Goal: Information Seeking & Learning: Learn about a topic

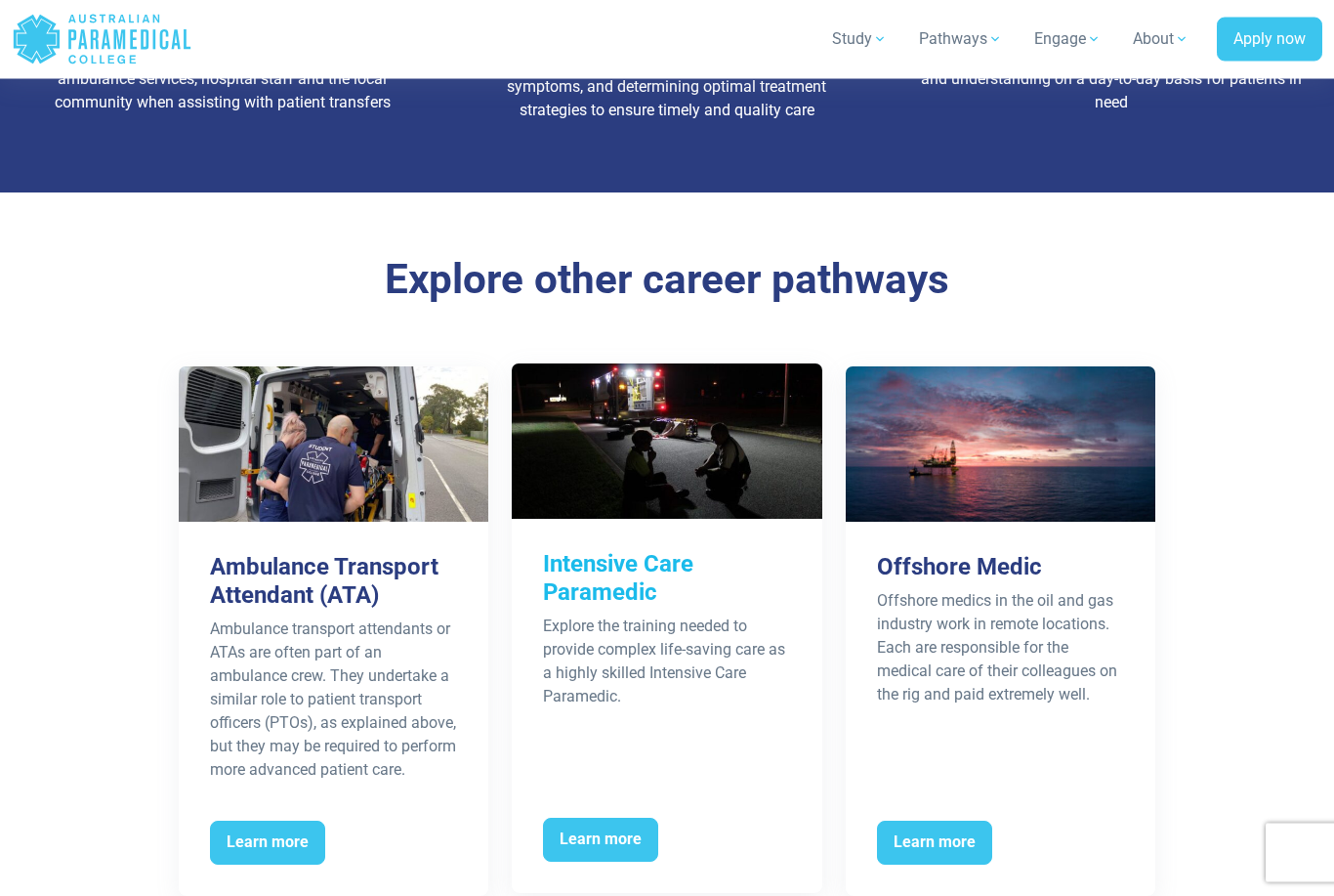
scroll to position [3030, 0]
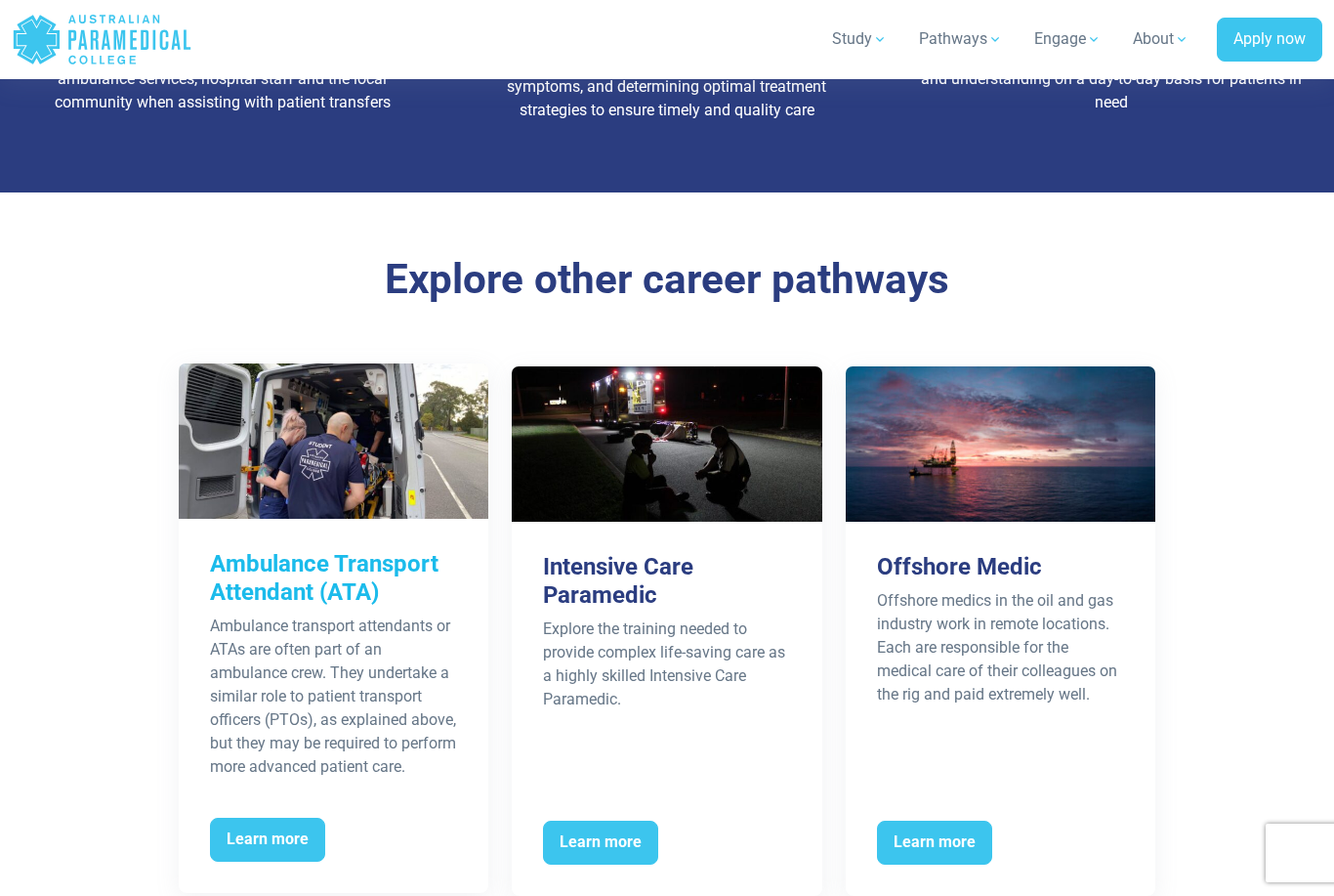
click at [293, 810] on div "Learn more" at bounding box center [334, 852] width 310 height 84
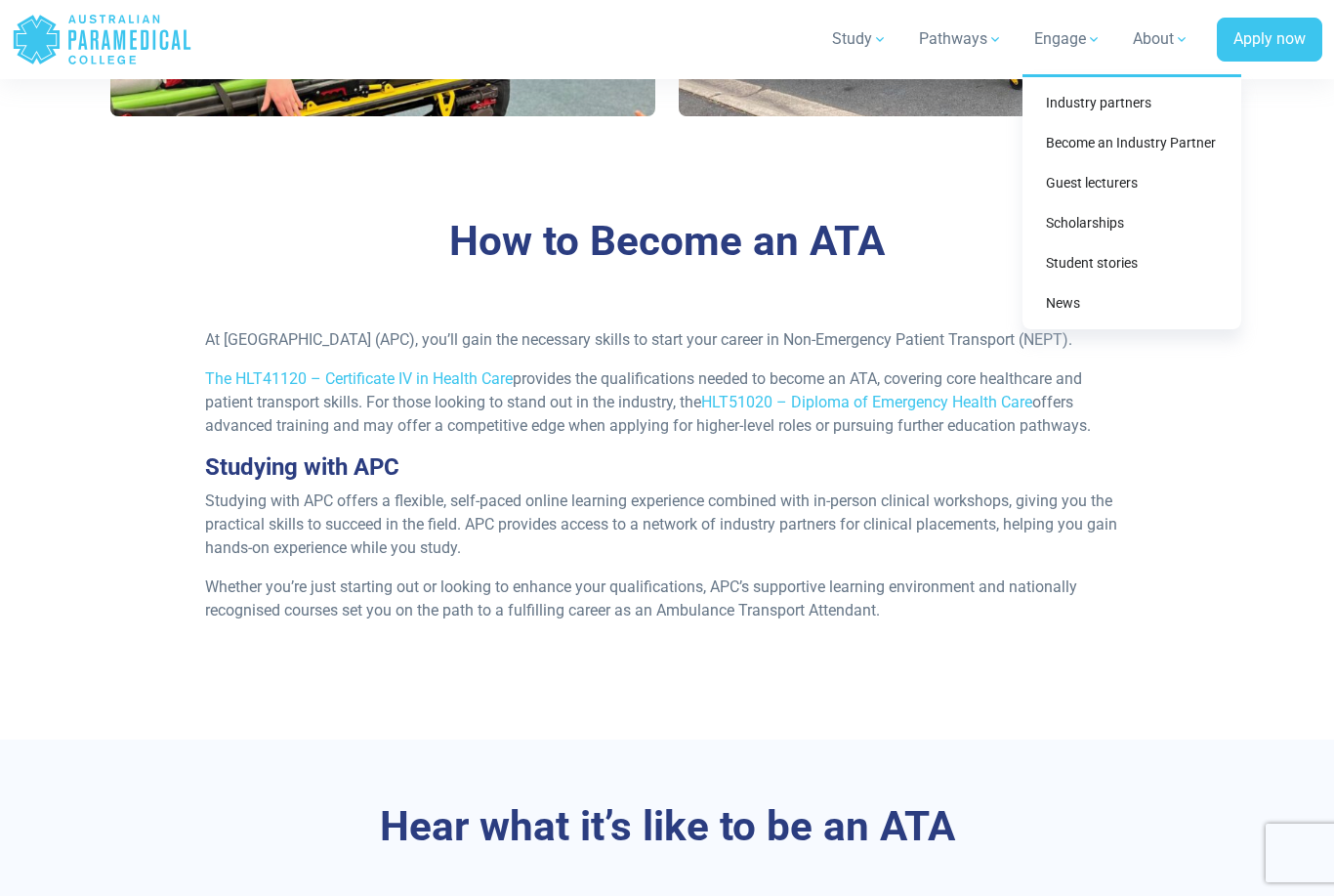
scroll to position [1608, 0]
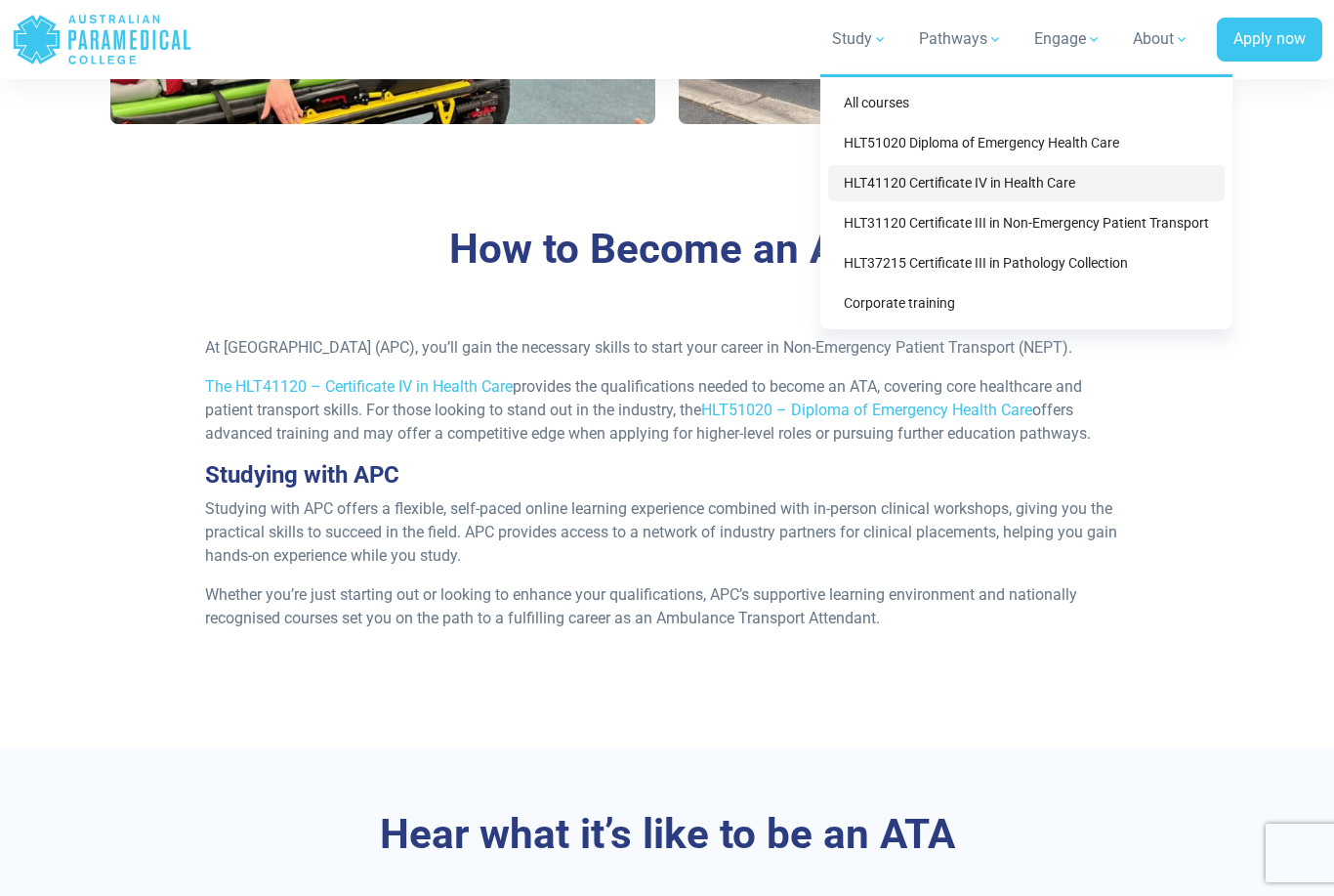
click at [896, 181] on link "HLT41120 Certificate IV in Health Care" at bounding box center [1027, 183] width 397 height 36
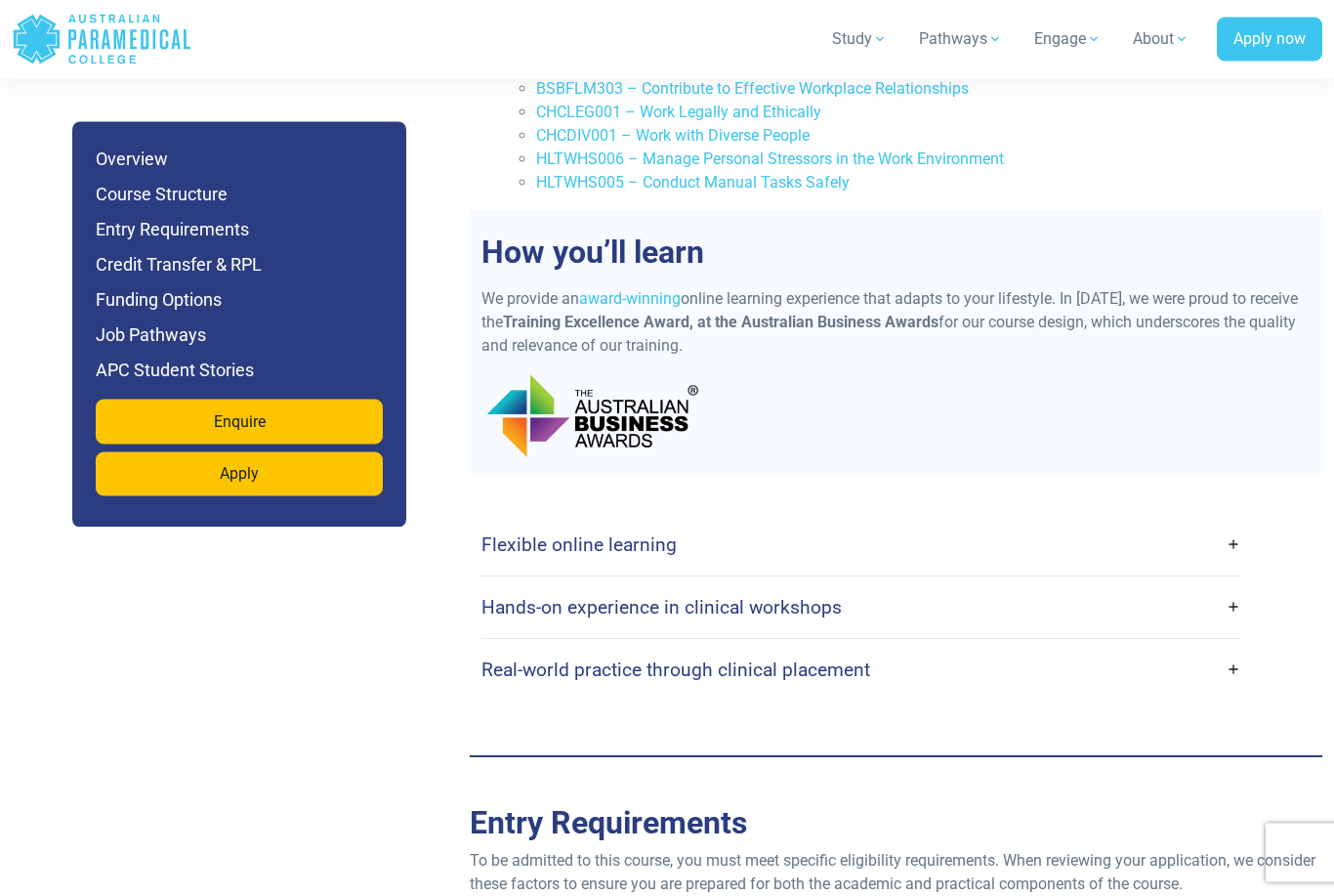
scroll to position [3393, 0]
click at [754, 521] on link "Flexible online learning" at bounding box center [862, 544] width 761 height 46
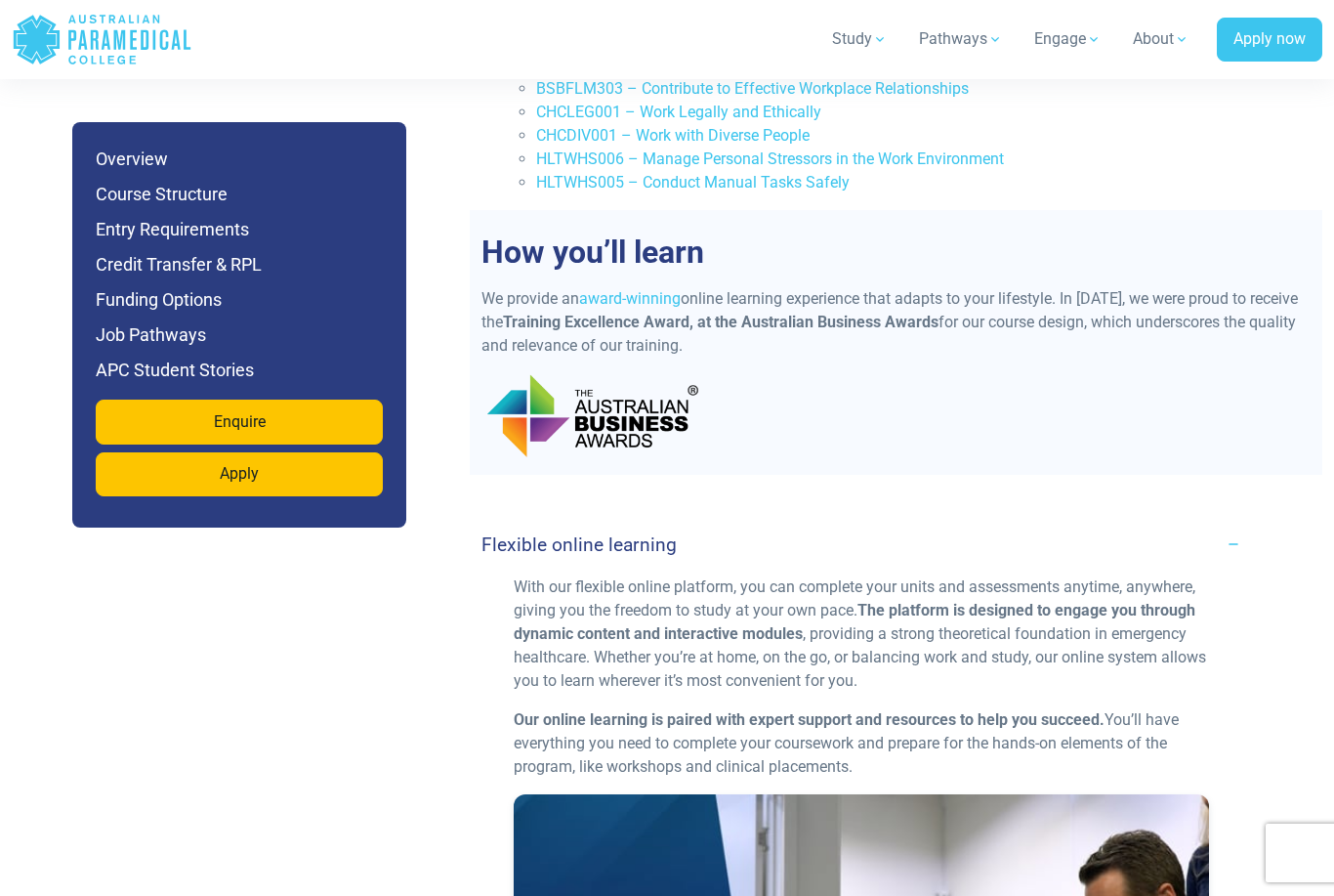
click at [754, 521] on link "Flexible online learning" at bounding box center [862, 544] width 761 height 46
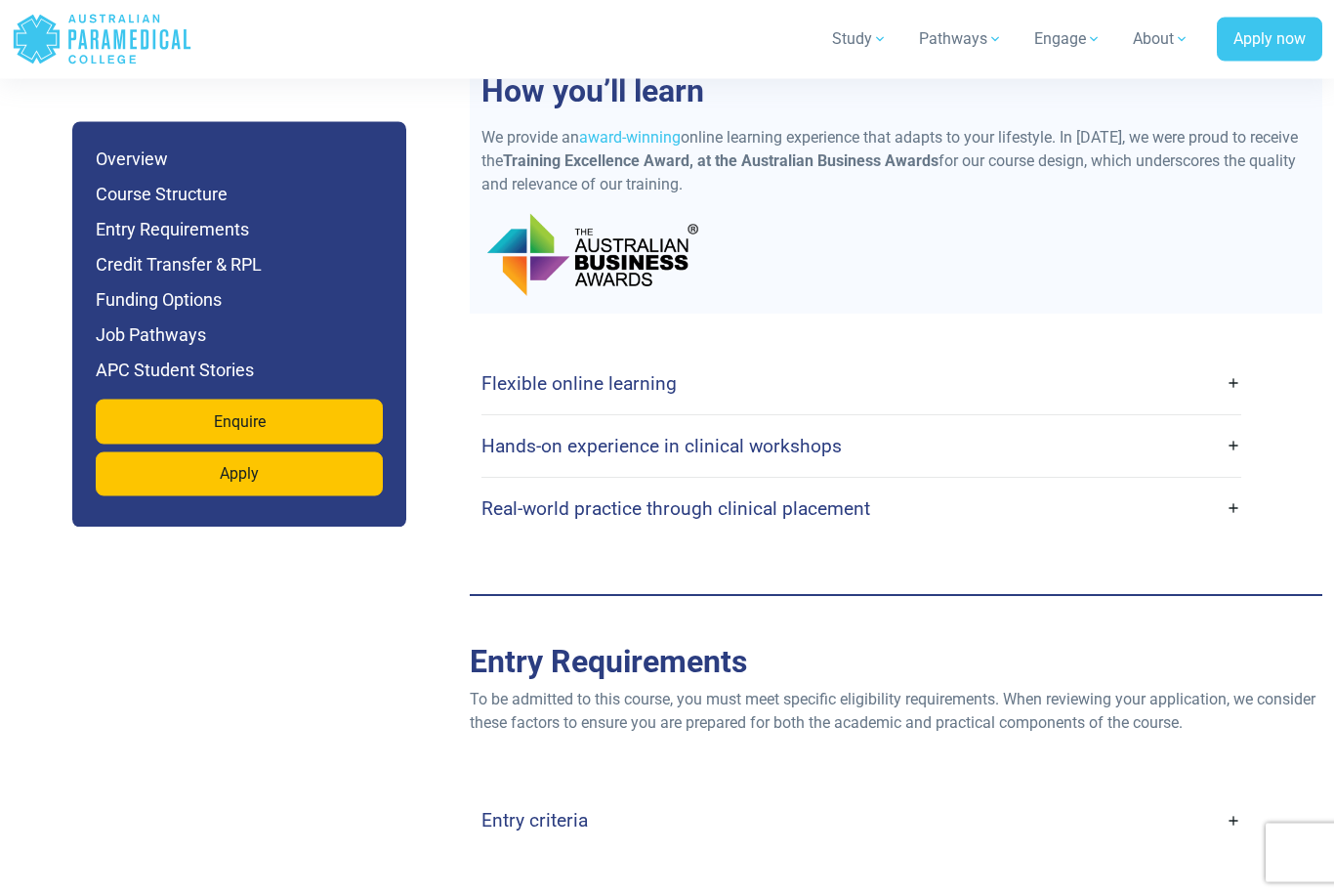
scroll to position [3554, 0]
click at [1009, 806] on link "Entry criteria" at bounding box center [862, 819] width 761 height 46
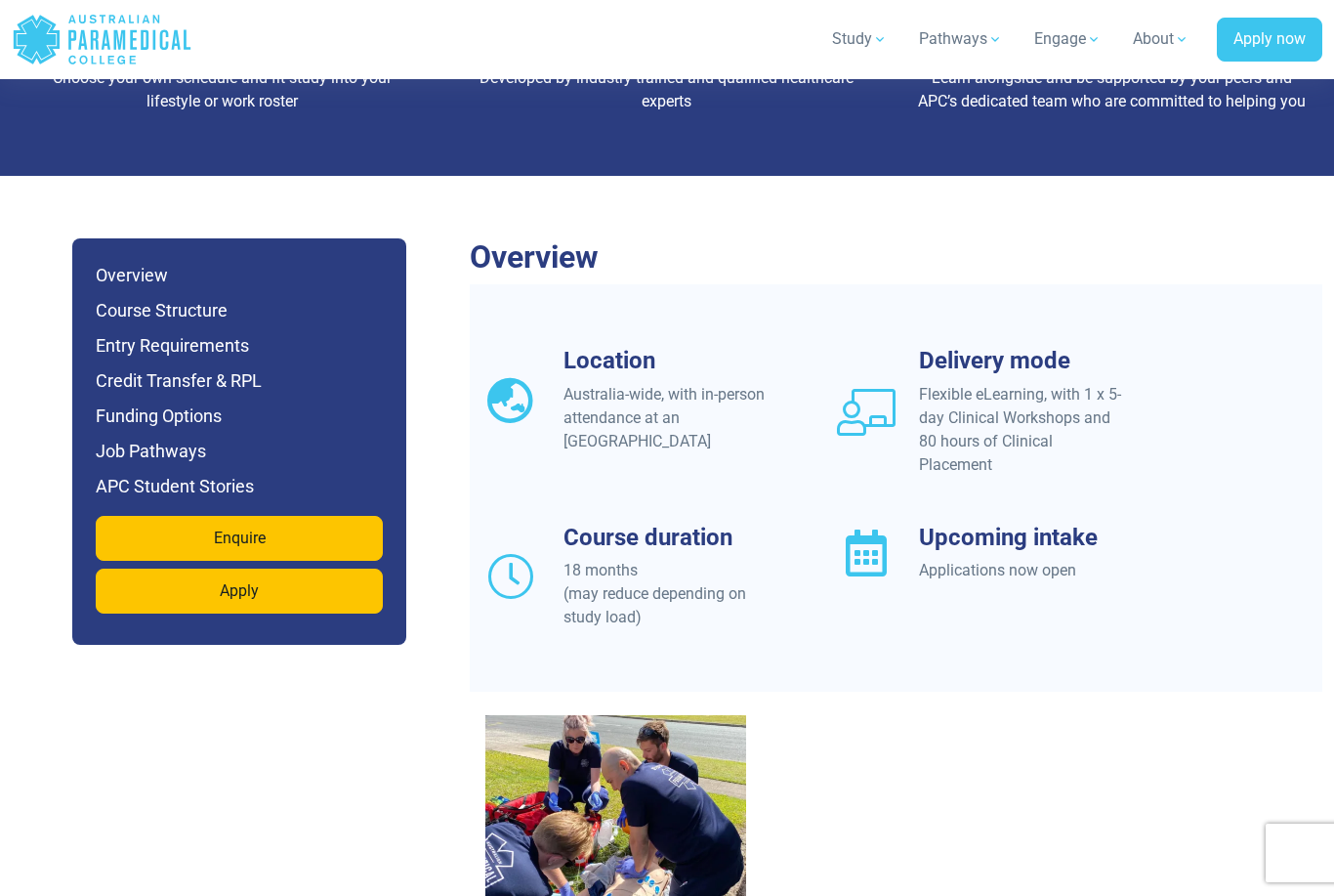
scroll to position [1464, 0]
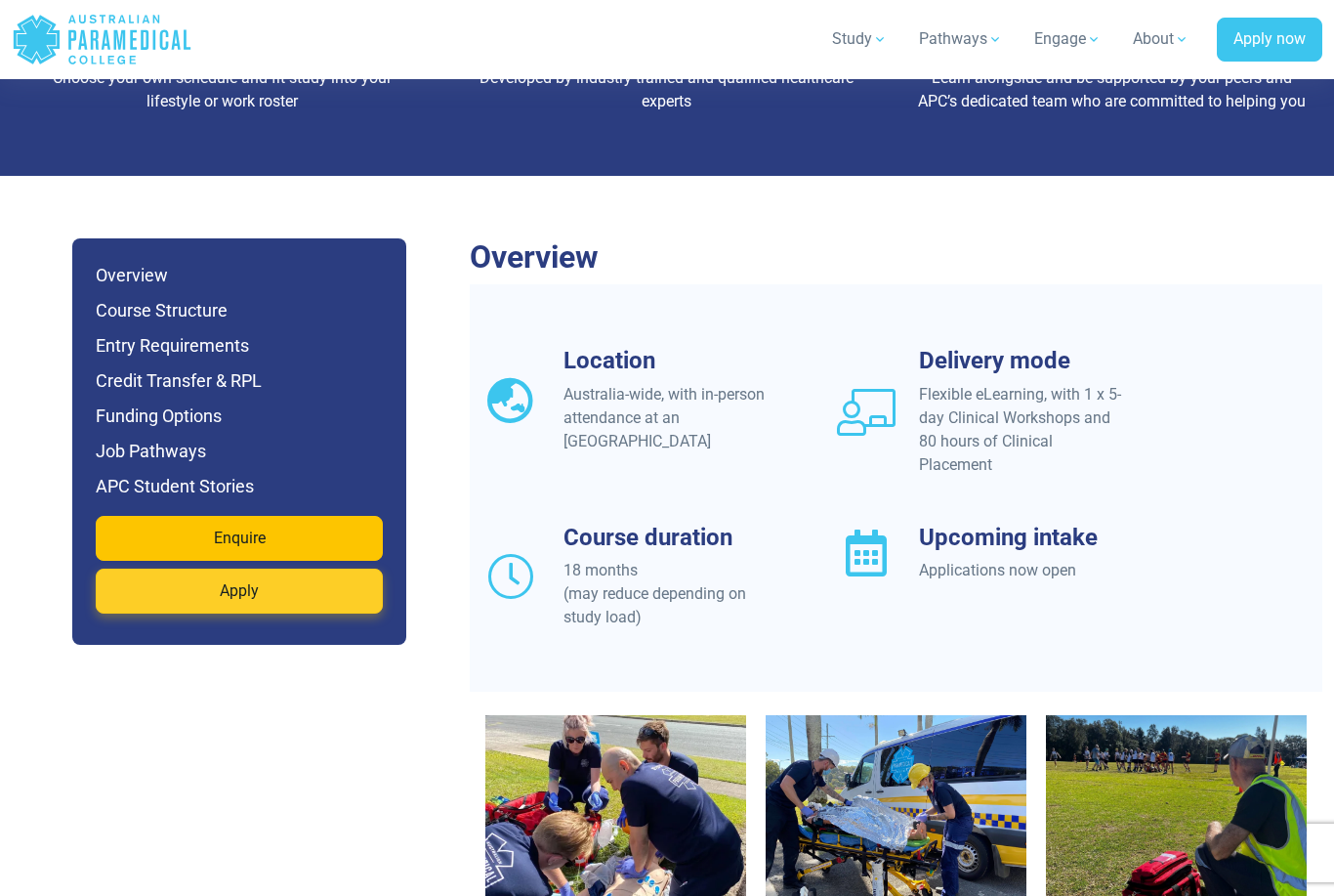
click at [179, 515] on link "Enquire" at bounding box center [240, 538] width 288 height 45
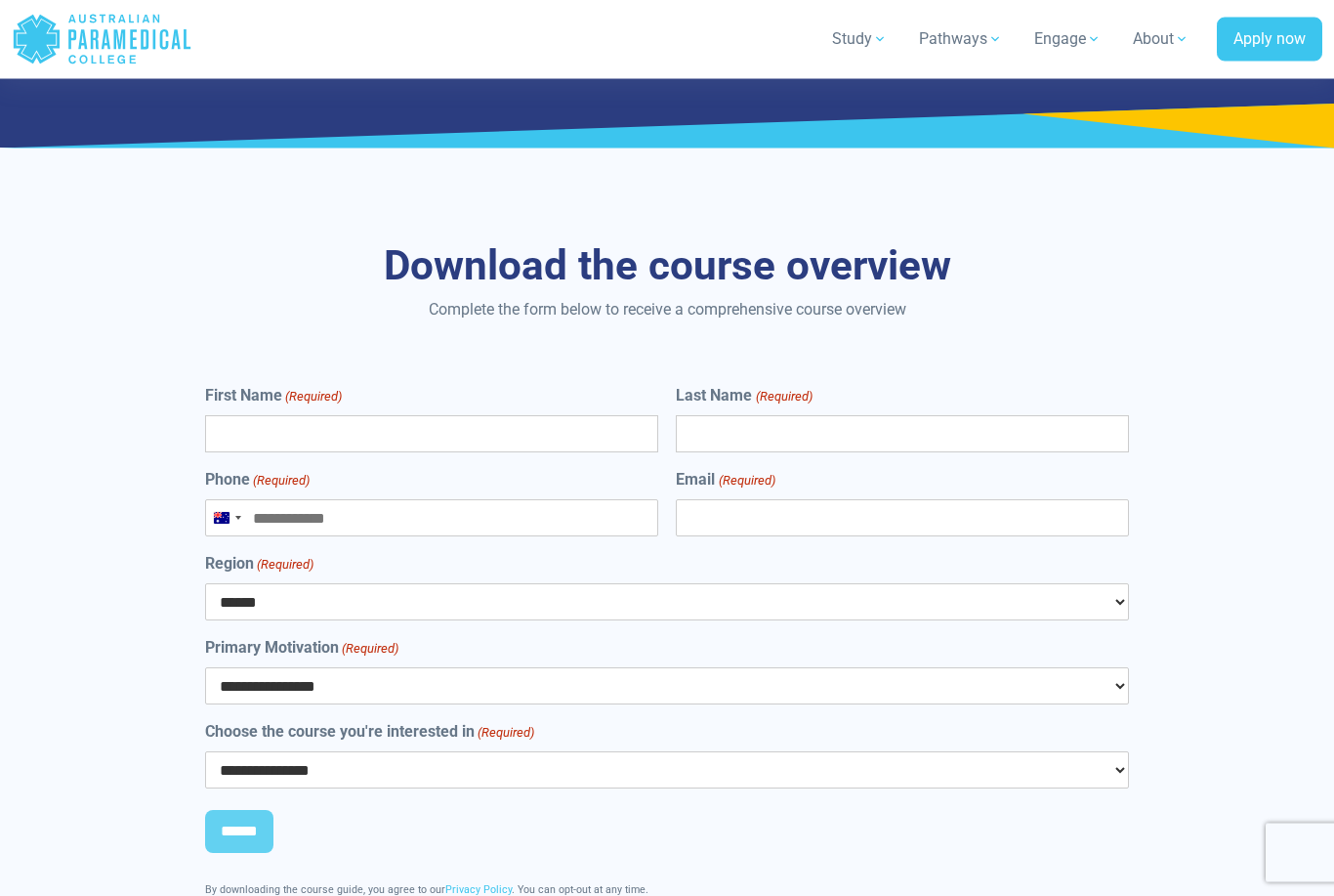
scroll to position [8884, 0]
click at [421, 727] on form "**********" at bounding box center [667, 630] width 925 height 493
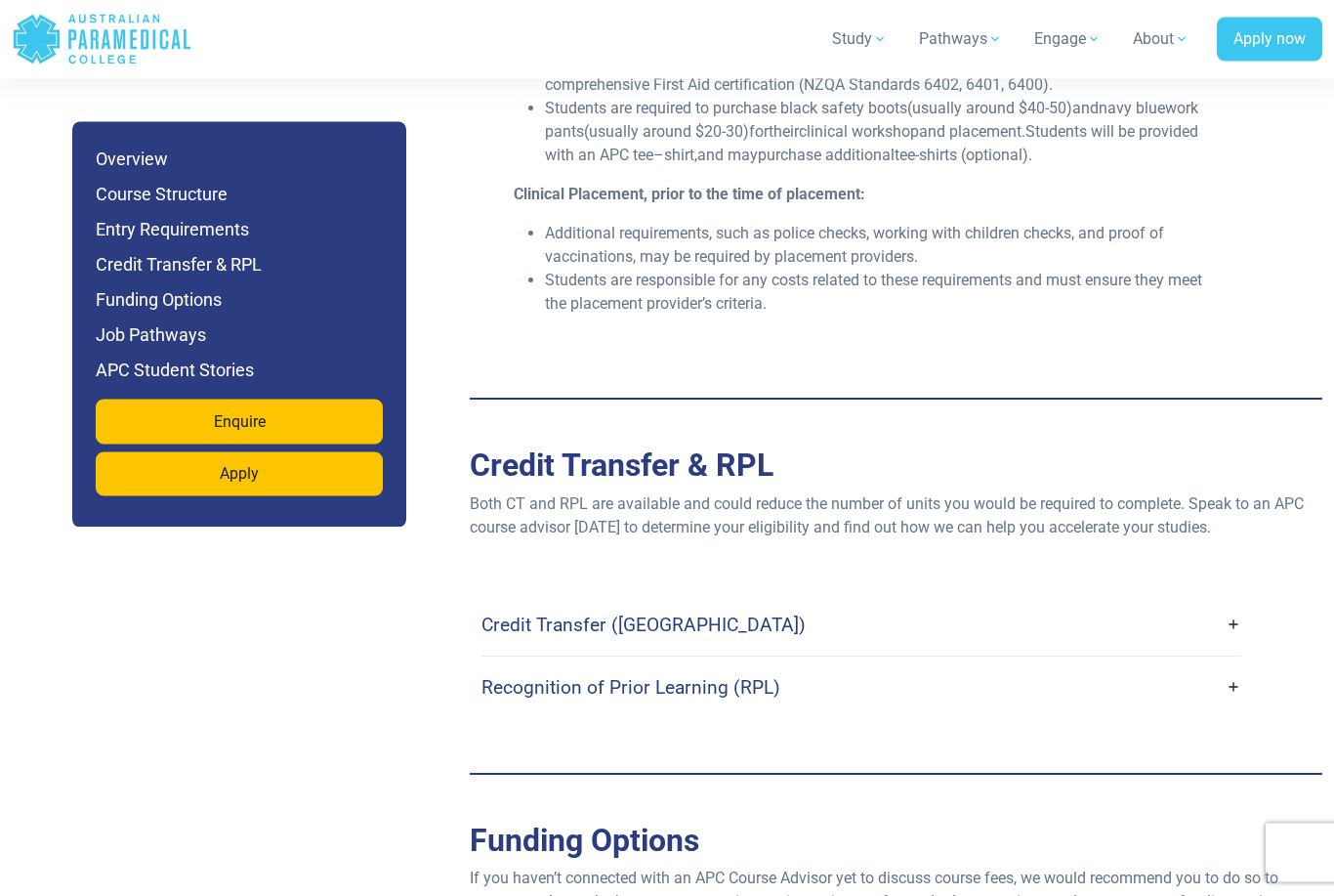
scroll to position [4808, 0]
click at [889, 602] on link "Credit Transfer (CT)" at bounding box center [862, 624] width 761 height 46
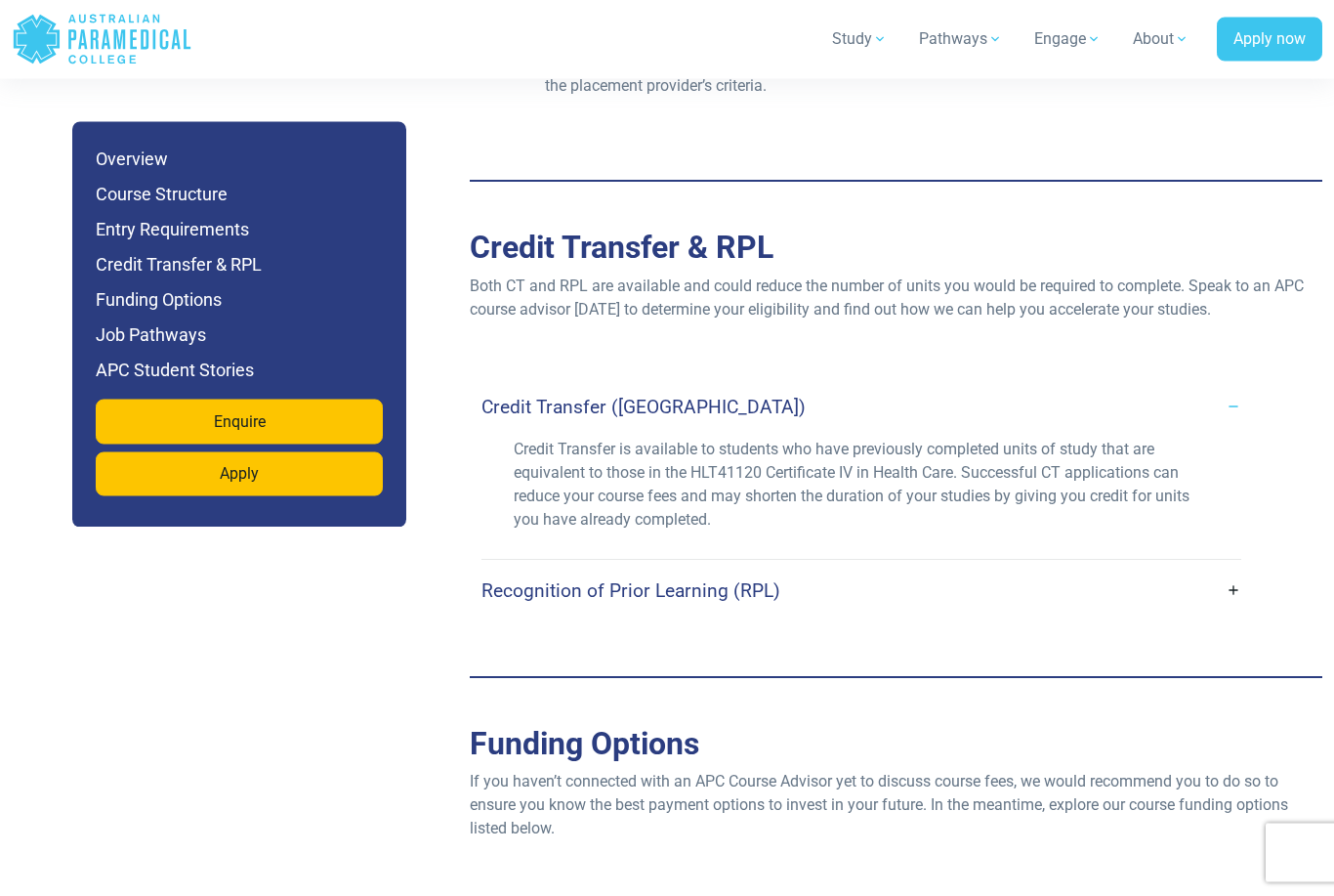
scroll to position [5026, 0]
click at [862, 567] on link "Recognition of Prior Learning (RPL)" at bounding box center [862, 590] width 761 height 46
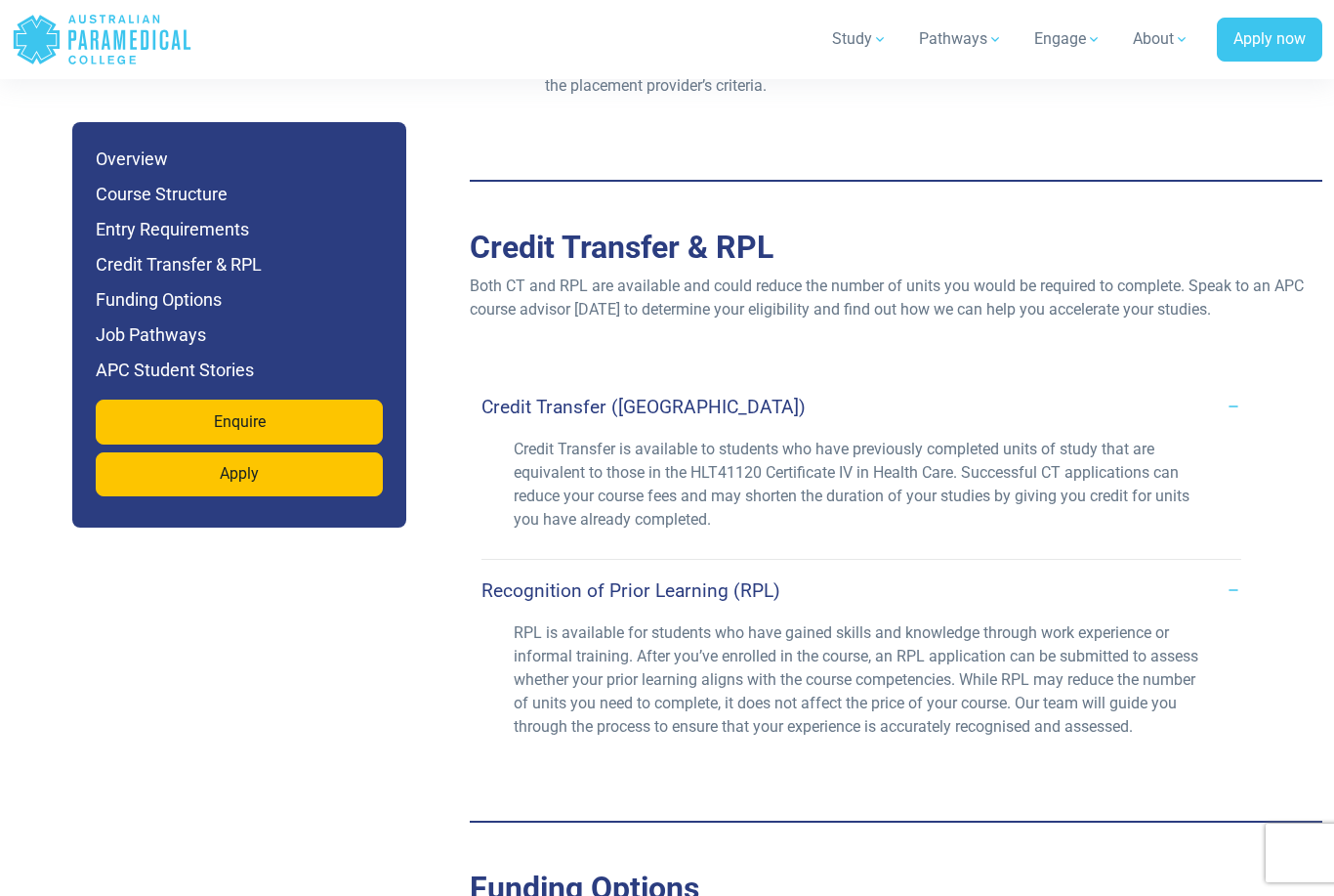
click at [862, 567] on link "Recognition of Prior Learning (RPL)" at bounding box center [862, 590] width 761 height 46
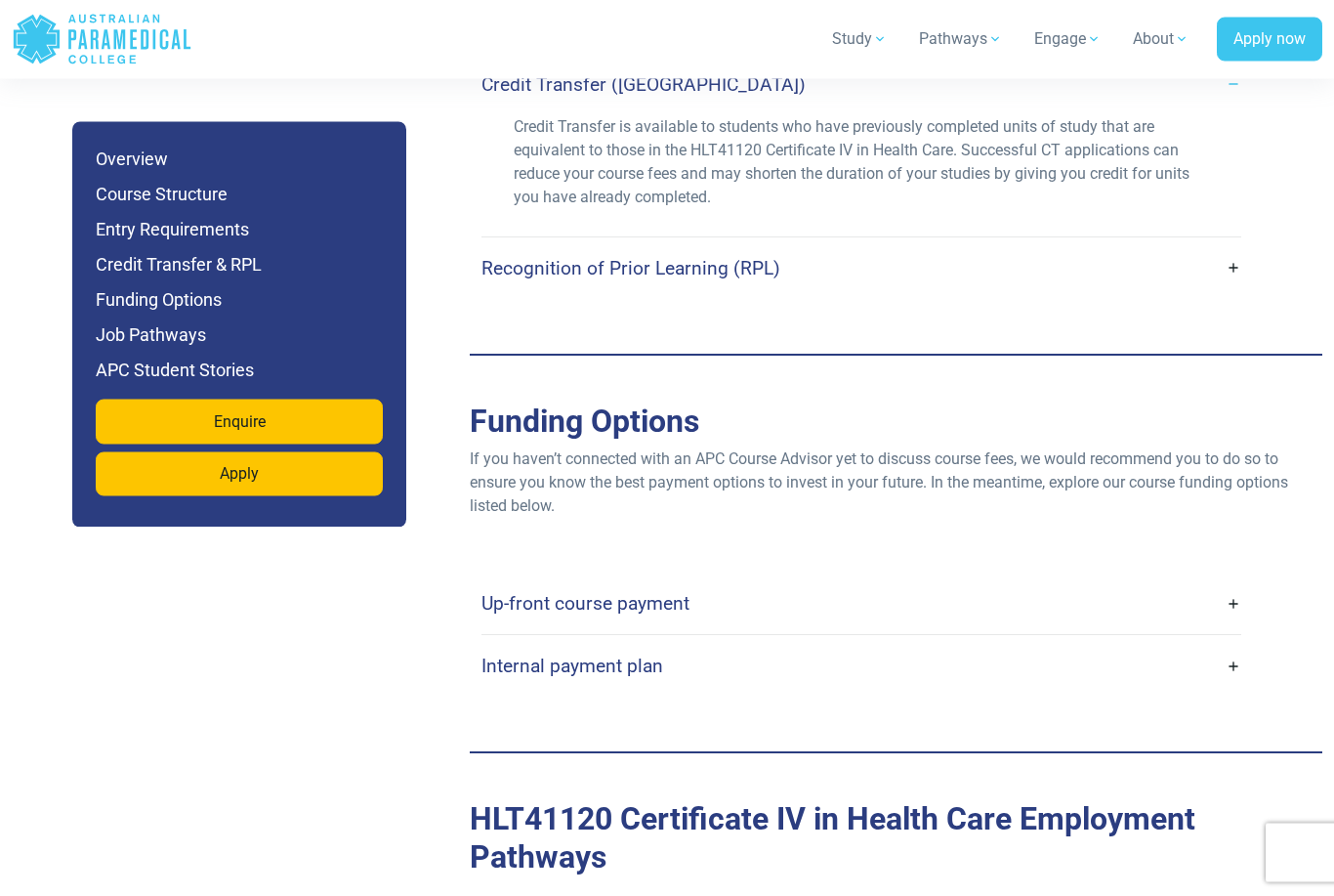
scroll to position [5348, 0]
click at [795, 580] on link "Up-front course payment" at bounding box center [862, 603] width 761 height 46
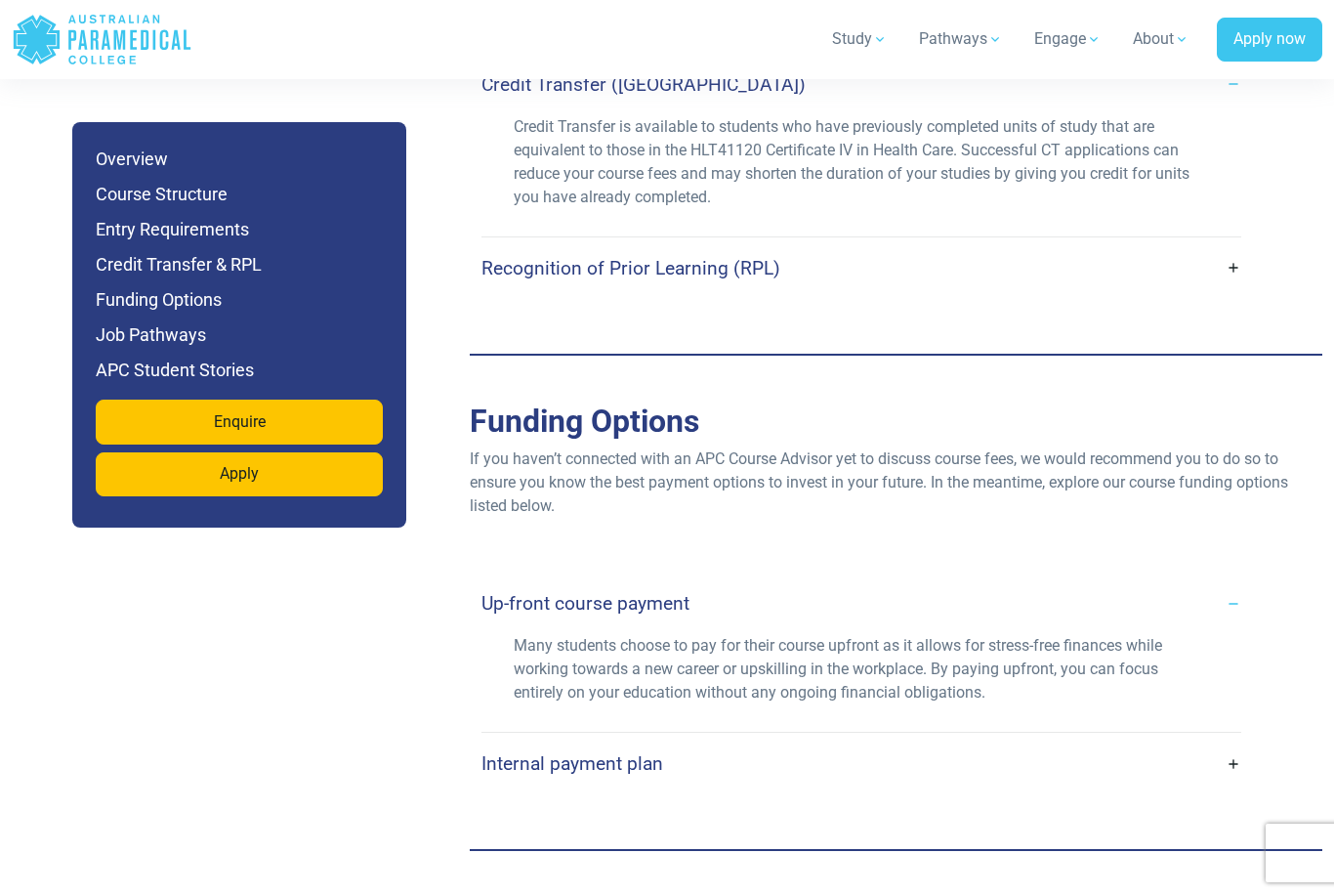
click at [706, 740] on link "Internal payment plan" at bounding box center [862, 763] width 761 height 46
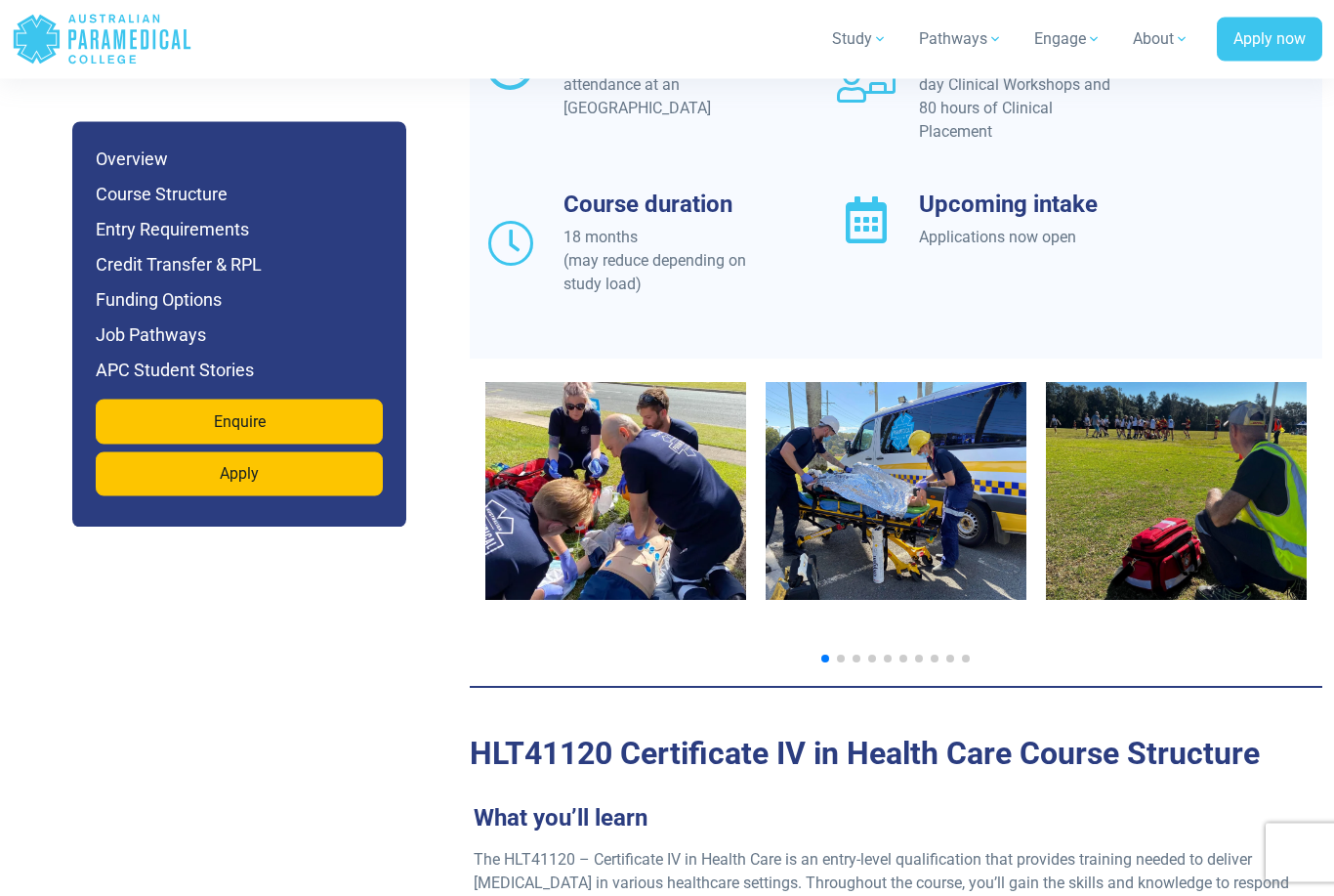
scroll to position [1707, 0]
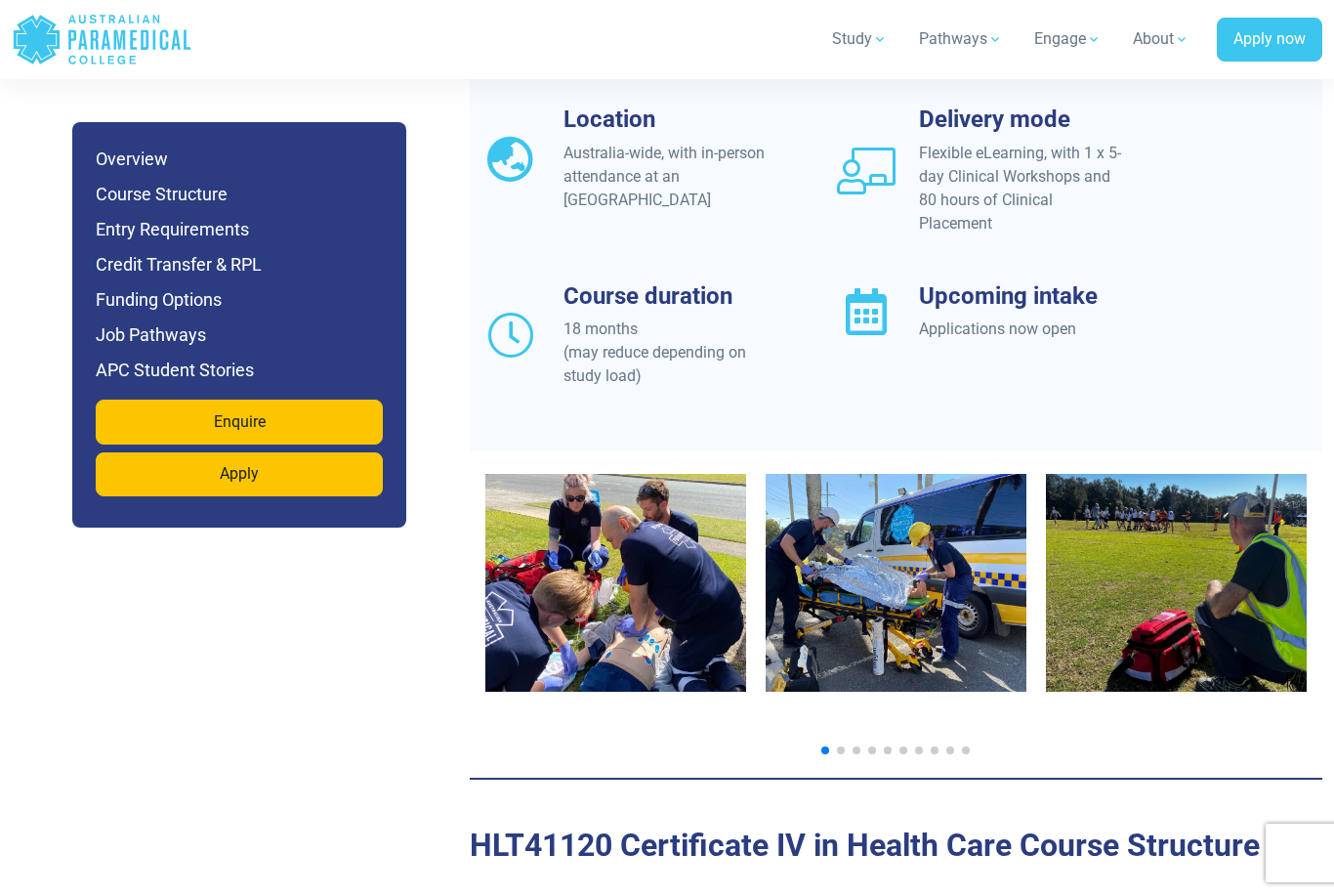
click at [851, 726] on div at bounding box center [896, 606] width 853 height 311
click at [841, 726] on div at bounding box center [896, 606] width 853 height 311
click at [840, 746] on span "Go to slide 2" at bounding box center [841, 750] width 8 height 8
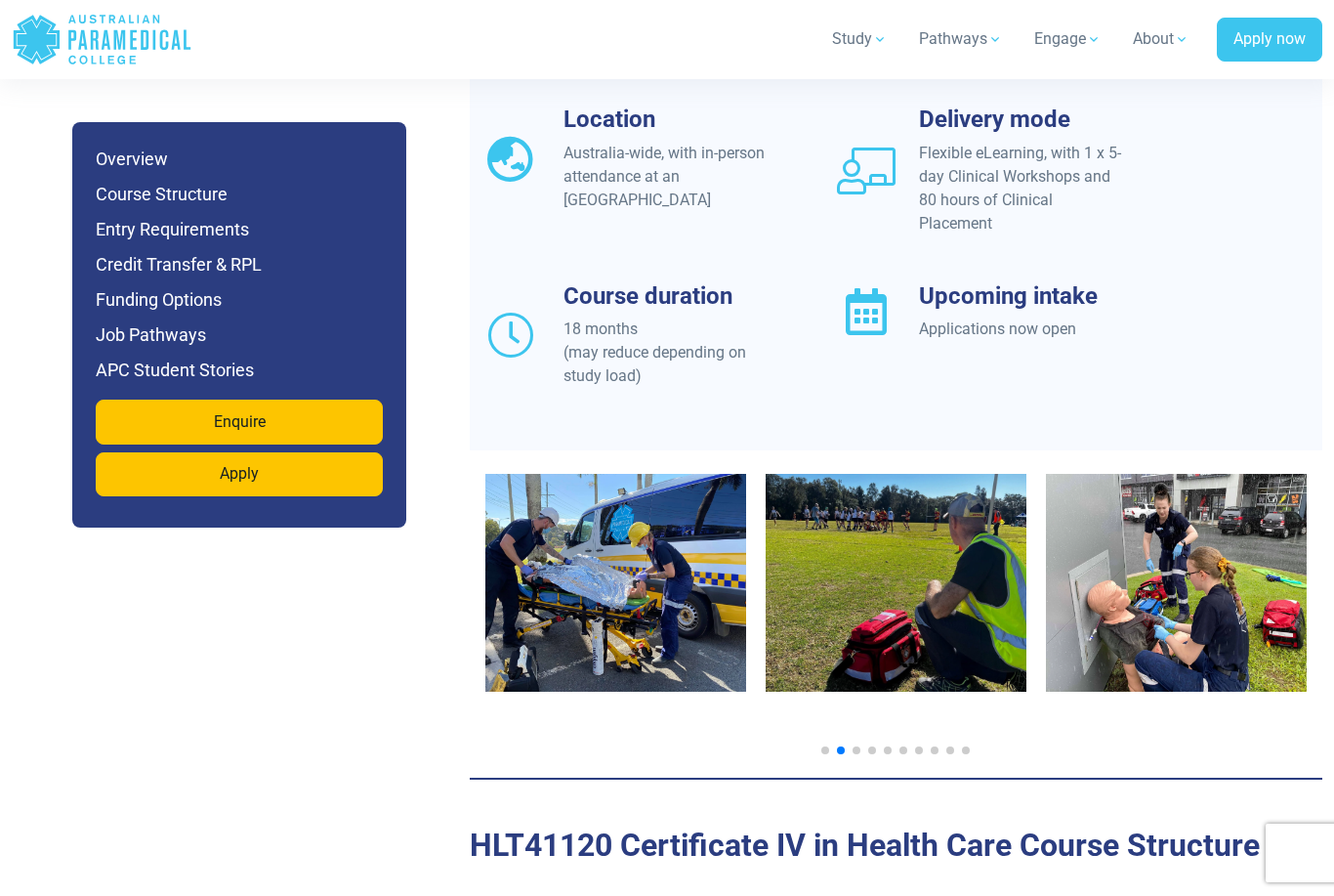
click at [855, 746] on span "Go to slide 3" at bounding box center [857, 750] width 8 height 8
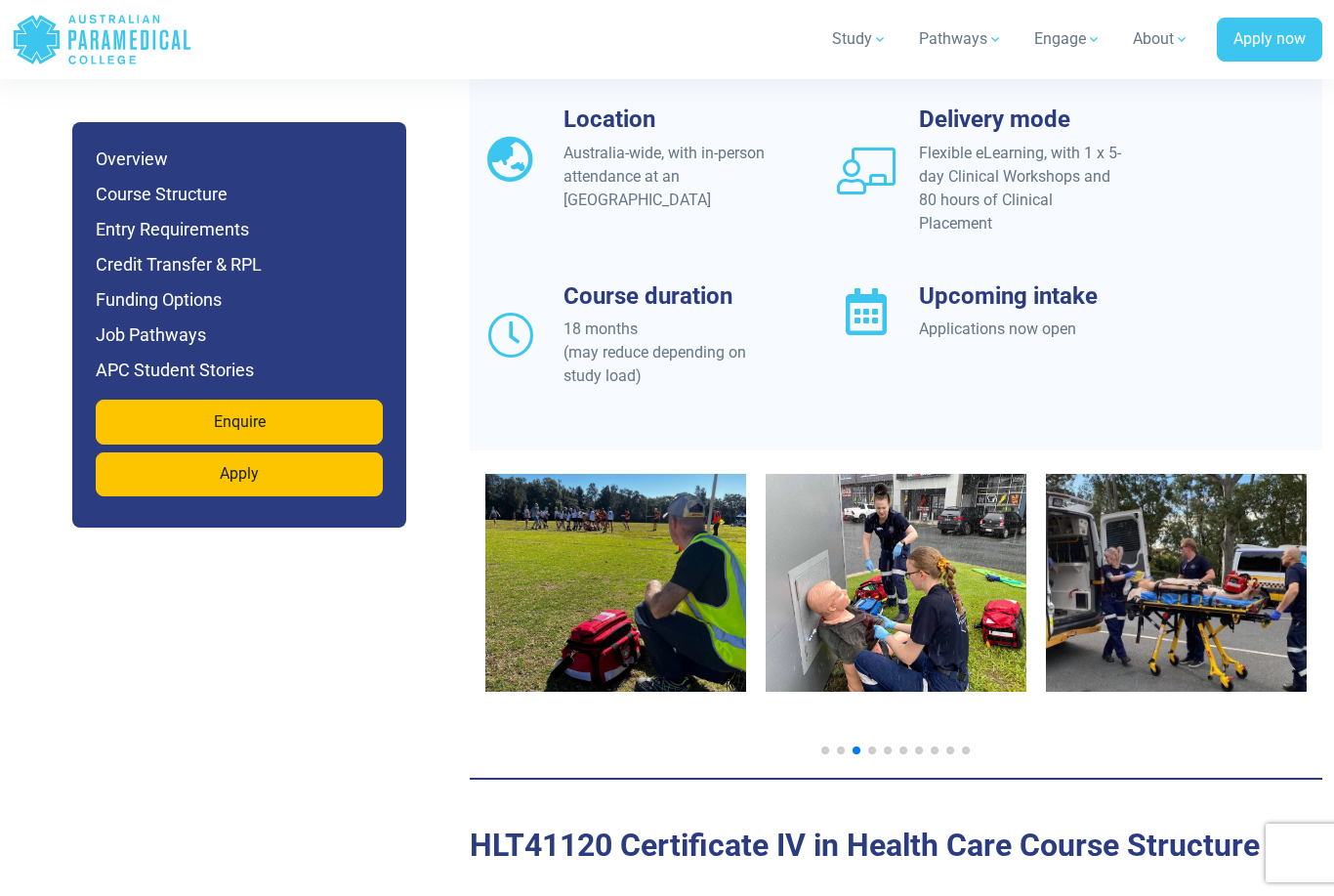
click at [873, 746] on span "Go to slide 4" at bounding box center [873, 750] width 8 height 8
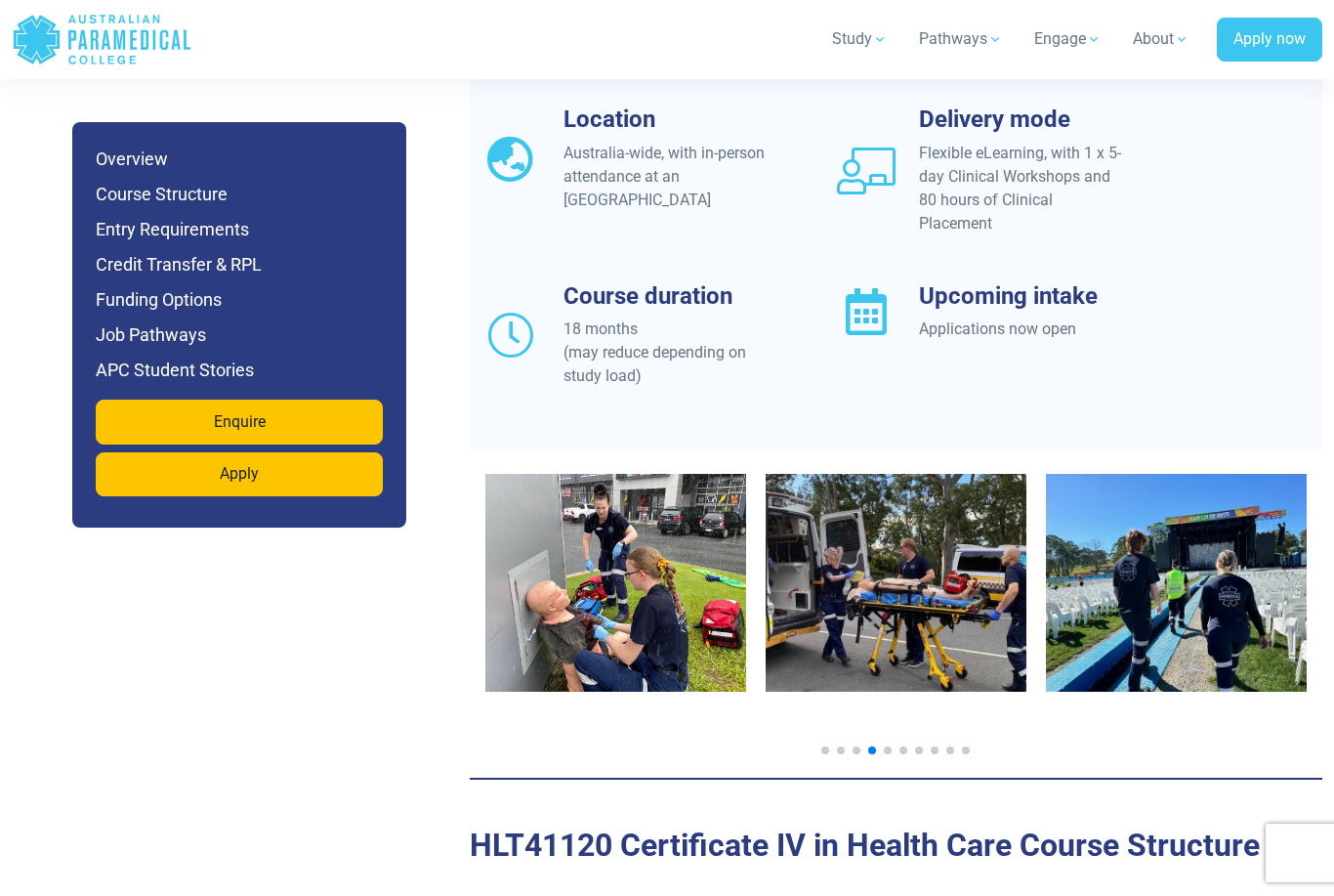
click at [892, 724] on div at bounding box center [896, 606] width 853 height 311
click at [889, 746] on span "Go to slide 5" at bounding box center [888, 750] width 8 height 8
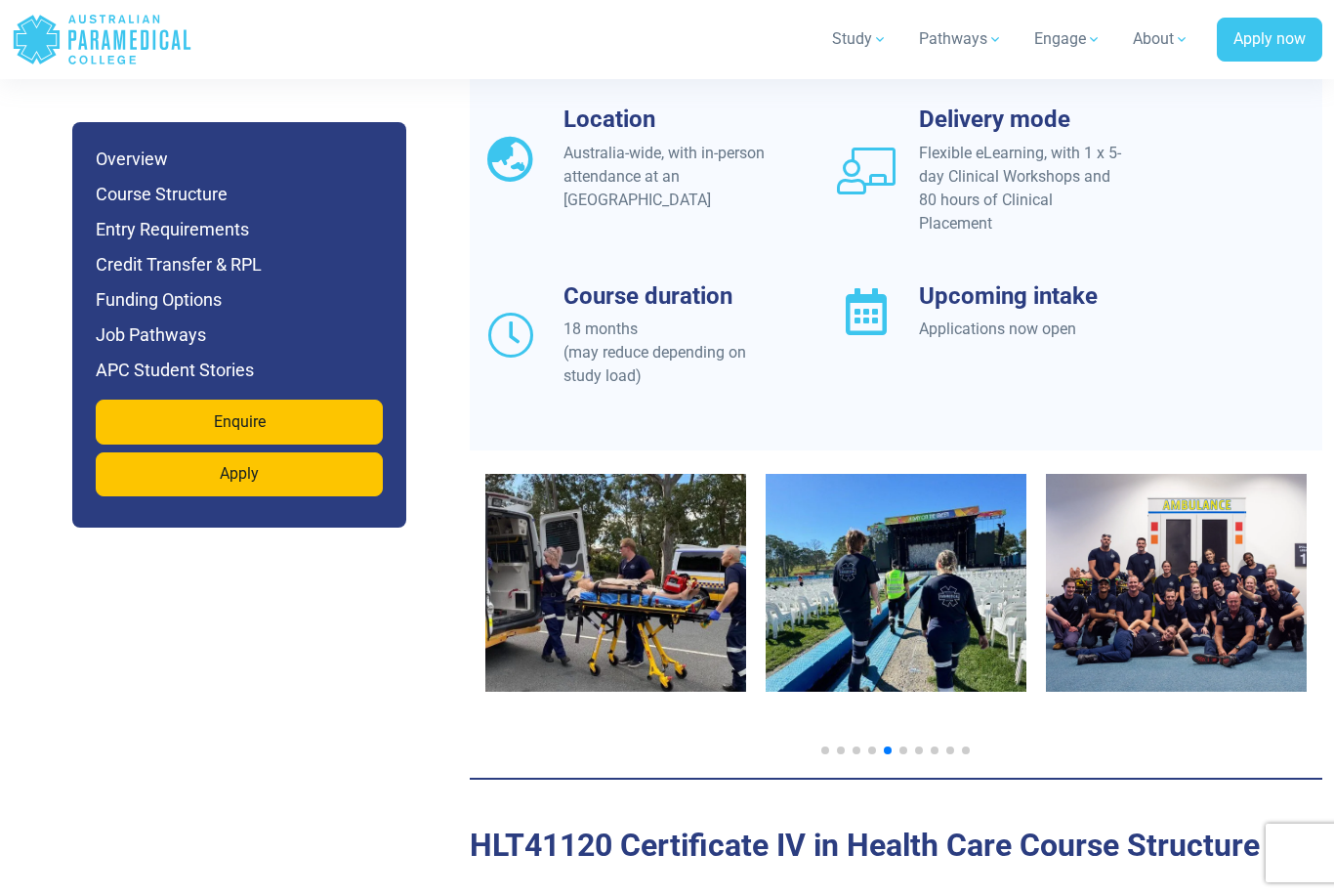
click at [904, 746] on span "Go to slide 6" at bounding box center [904, 750] width 8 height 8
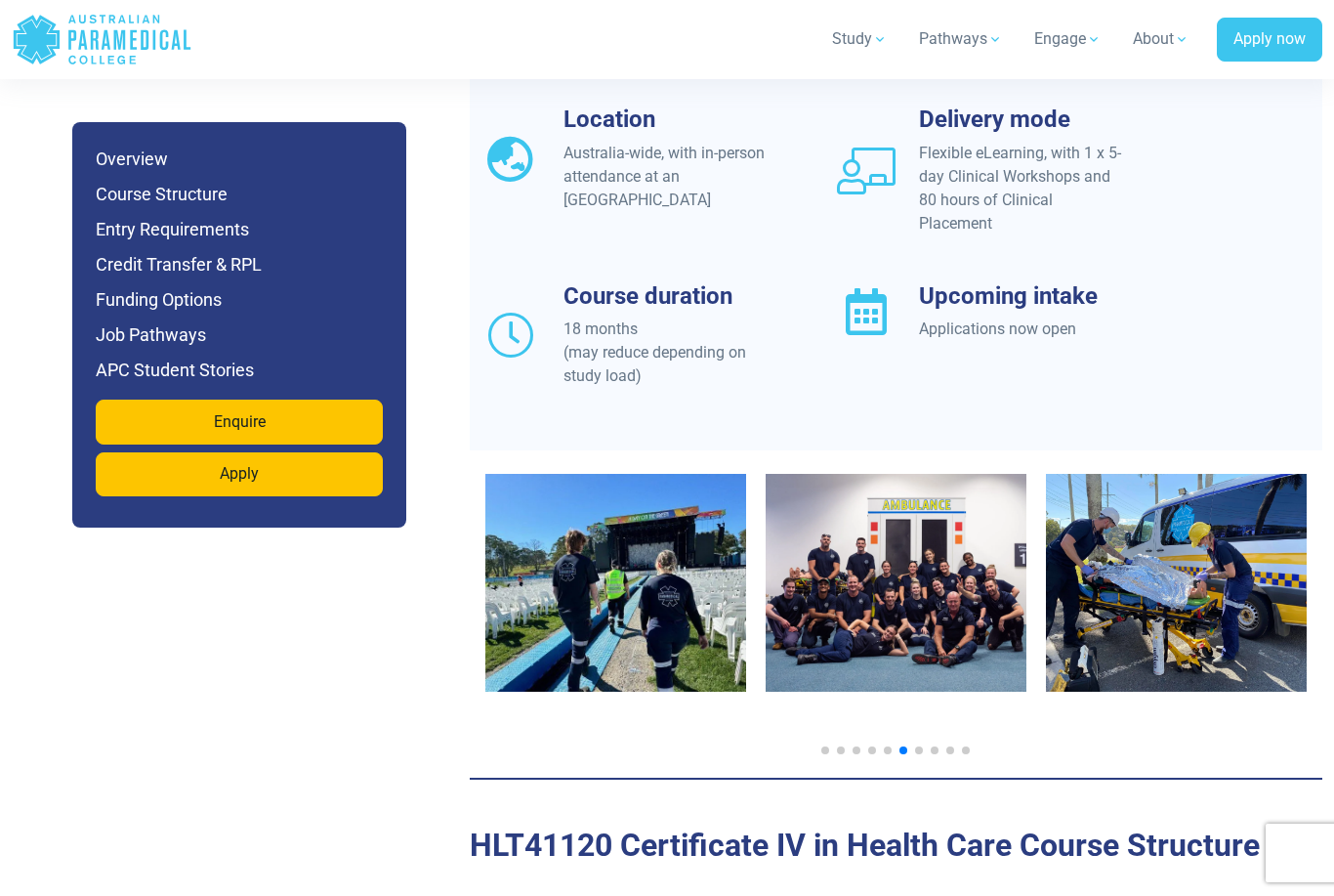
click at [920, 746] on span "Go to slide 7" at bounding box center [919, 750] width 8 height 8
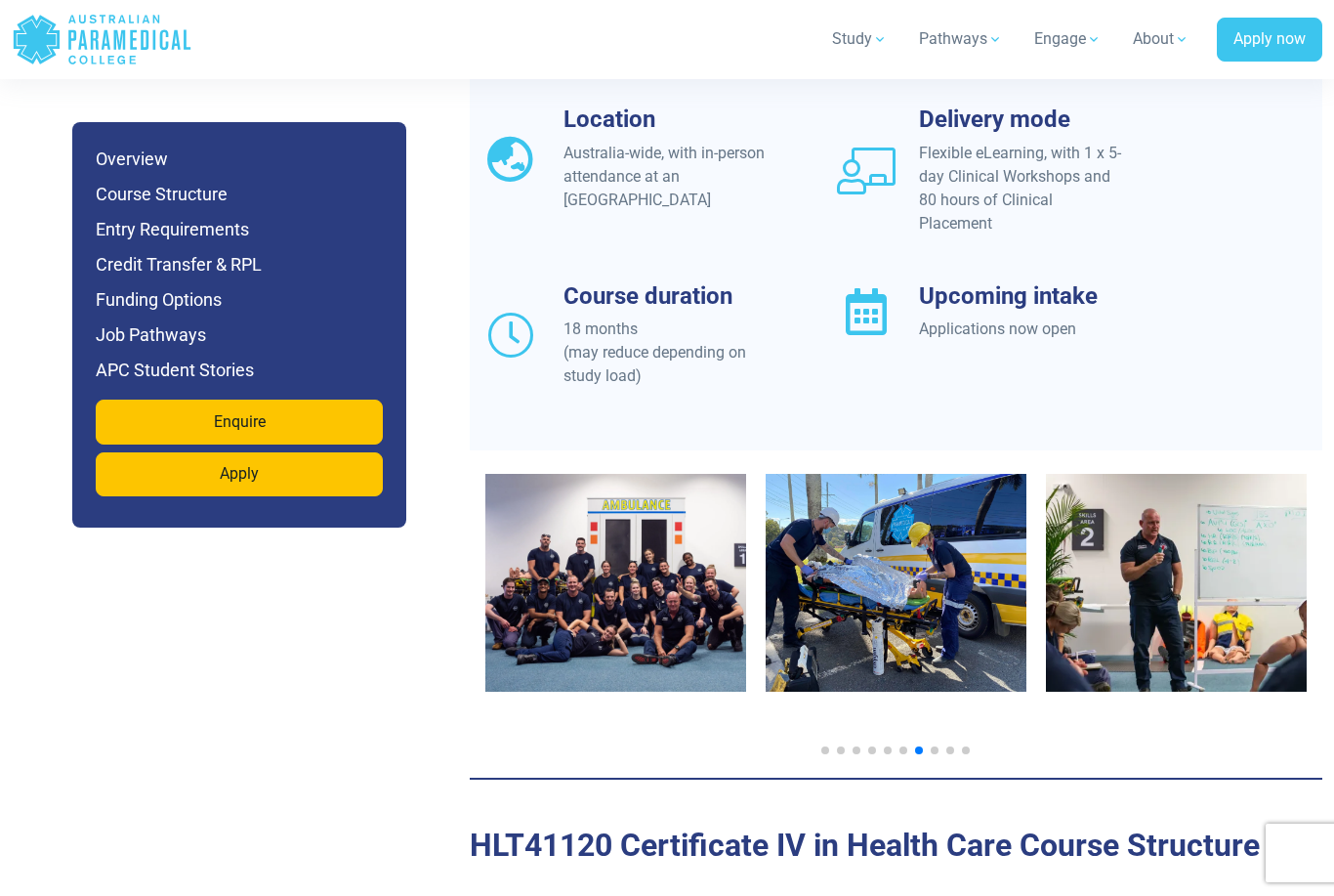
click at [934, 746] on span "Go to slide 8" at bounding box center [934, 750] width 8 height 8
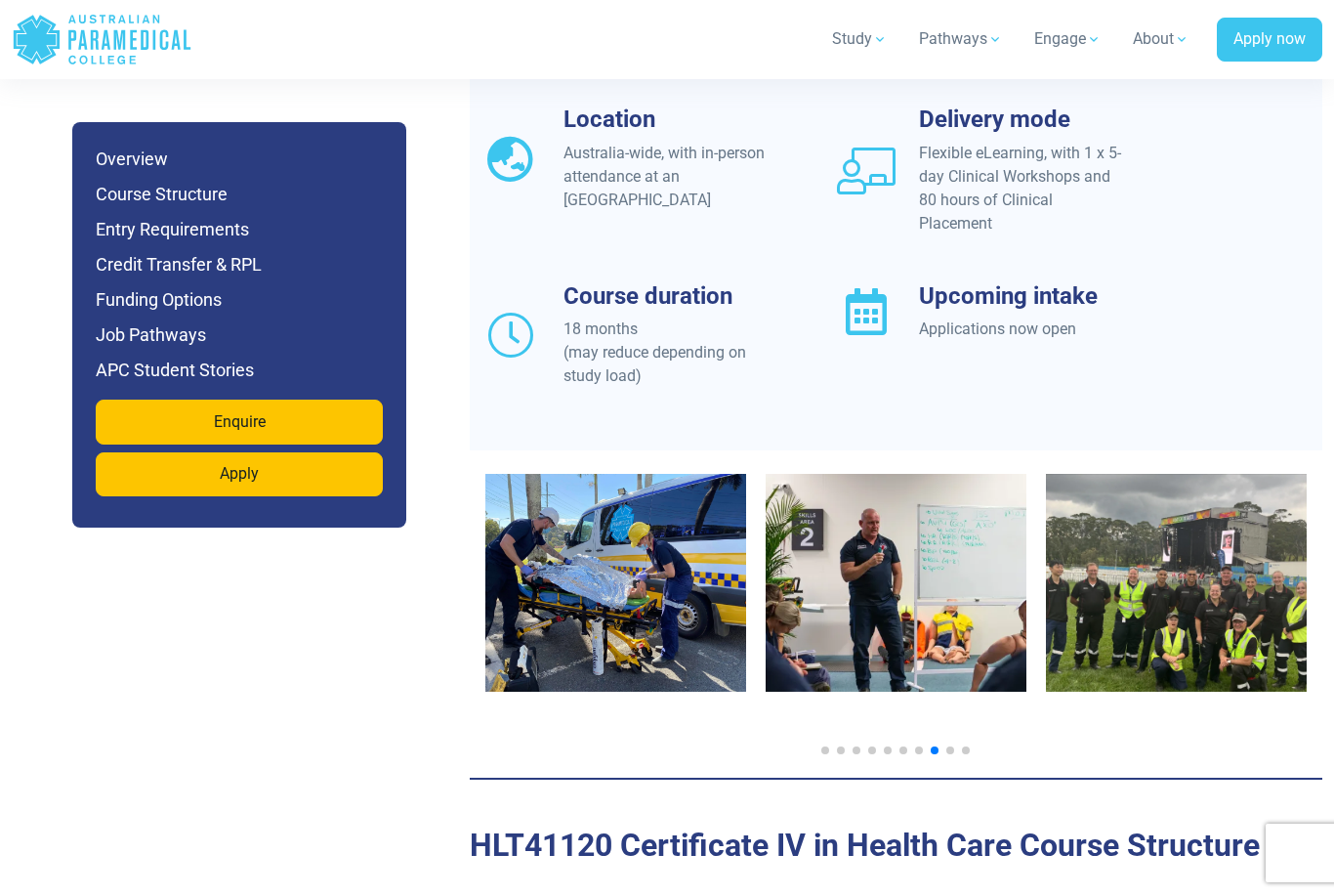
click at [952, 746] on span "Go to slide 9" at bounding box center [950, 750] width 8 height 8
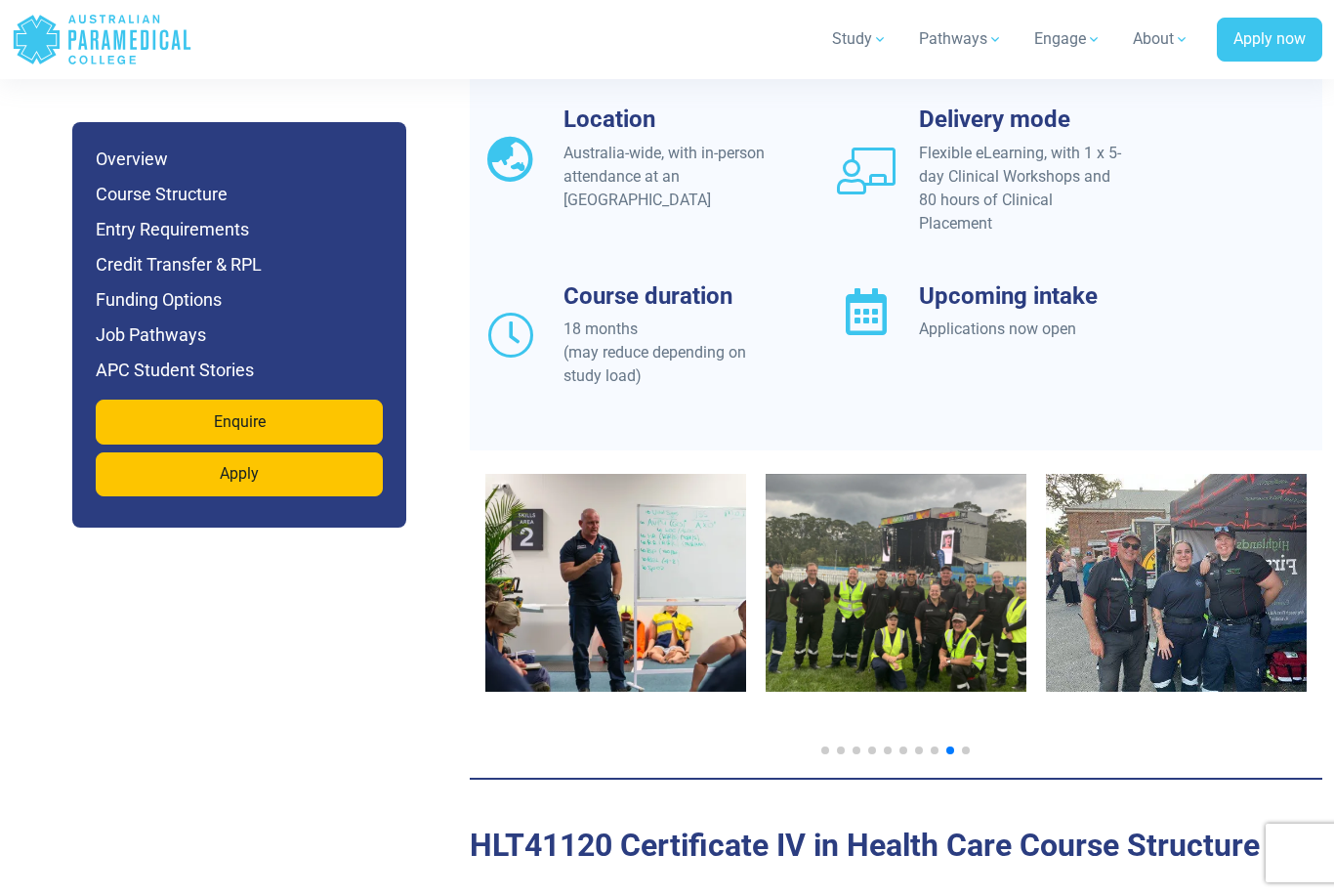
click at [969, 746] on span "Go to slide 10" at bounding box center [966, 750] width 8 height 8
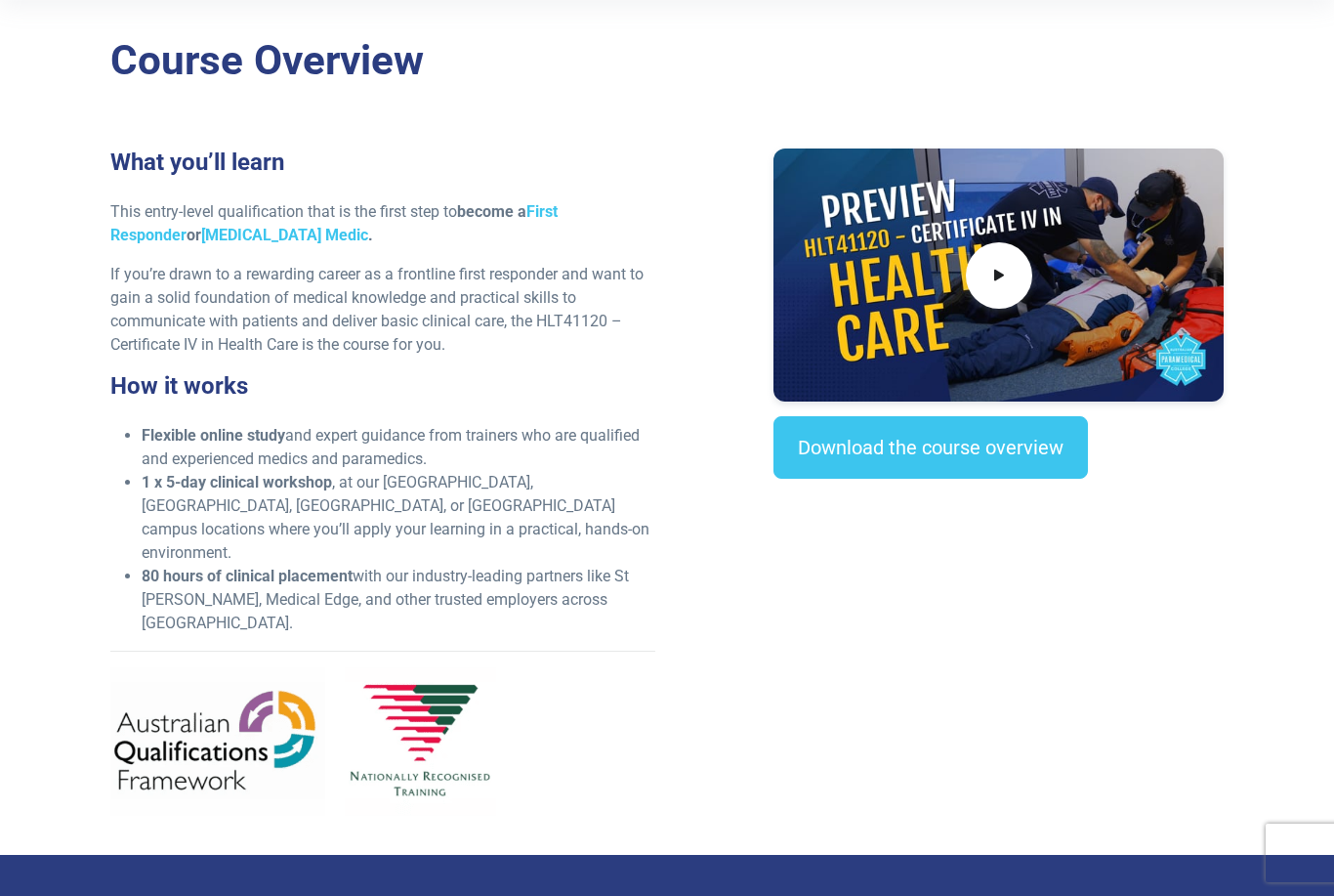
scroll to position [0, 0]
